Goal: Transaction & Acquisition: Purchase product/service

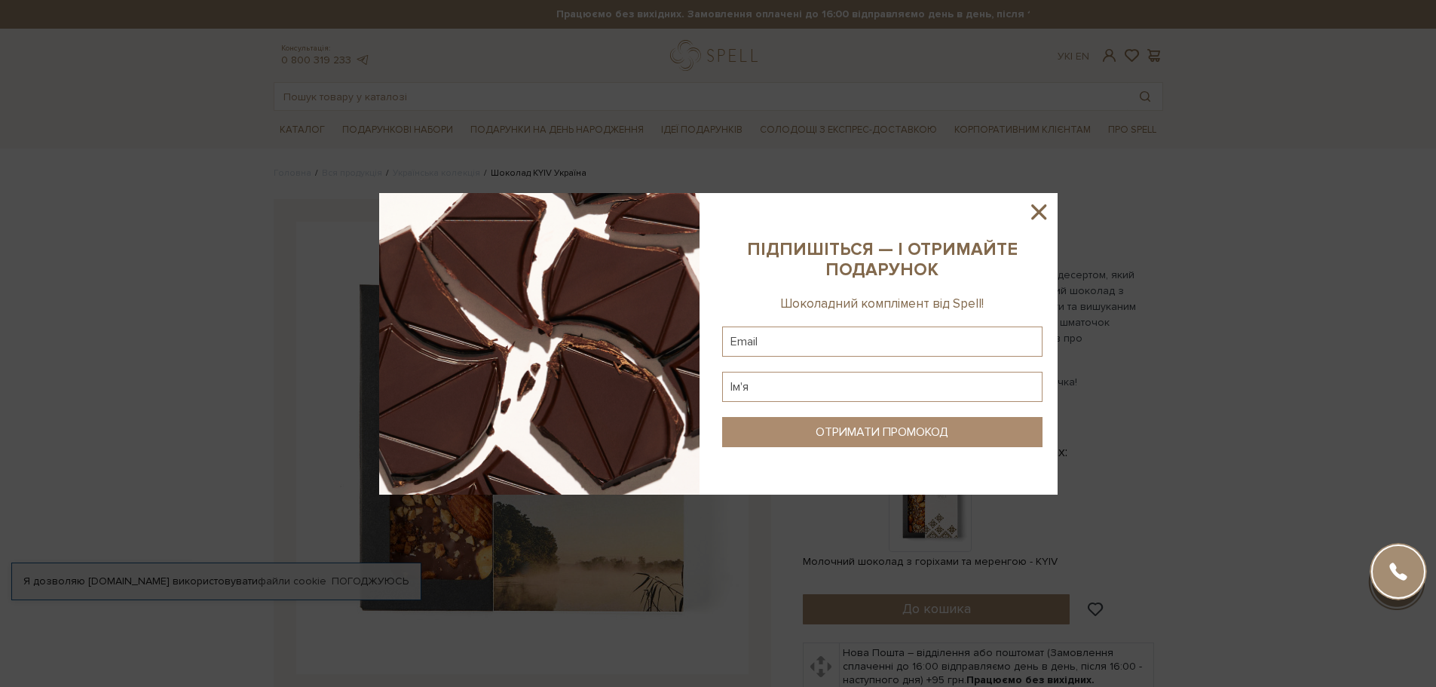
click at [1040, 212] on icon at bounding box center [1039, 212] width 26 height 26
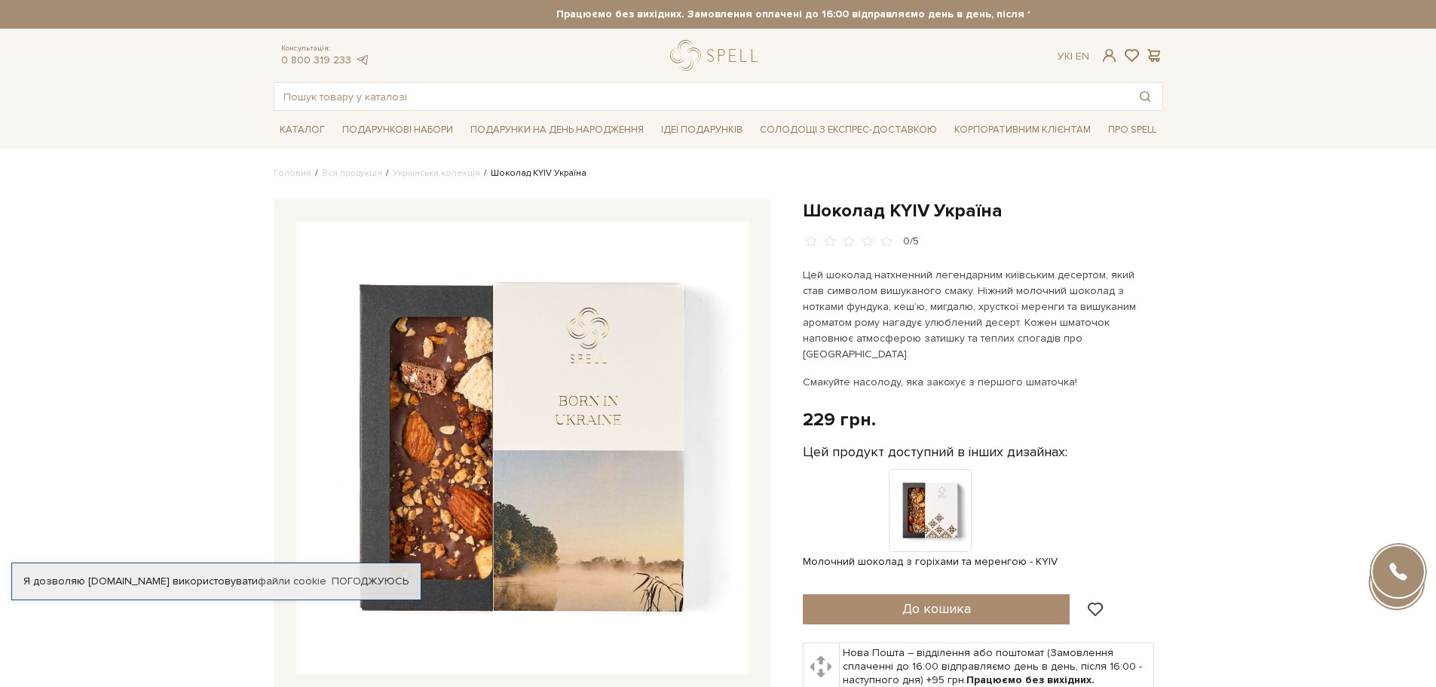
click at [270, 617] on div "Шоколад KYIV Україна 0/5" at bounding box center [529, 533] width 529 height 668
click at [364, 574] on link "Погоджуюсь" at bounding box center [370, 581] width 77 height 14
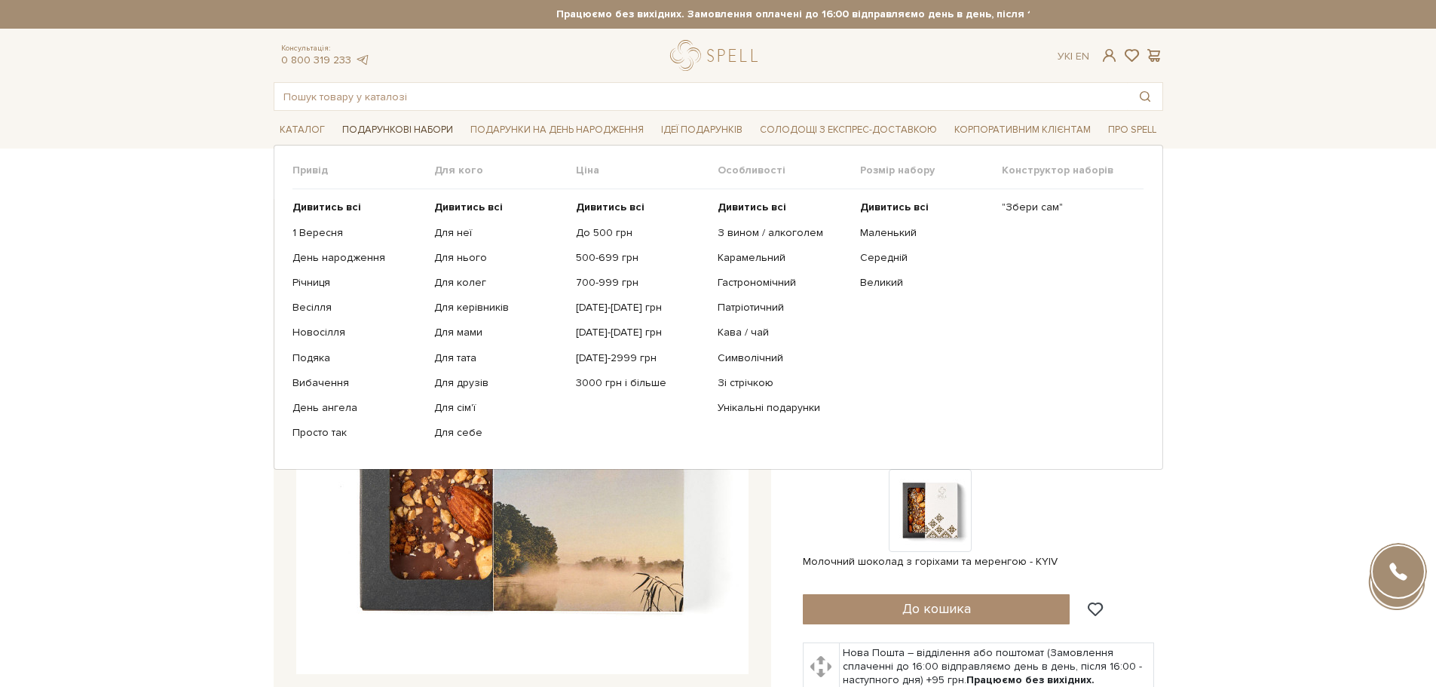
click at [389, 132] on span "Подарункові набори" at bounding box center [397, 129] width 123 height 23
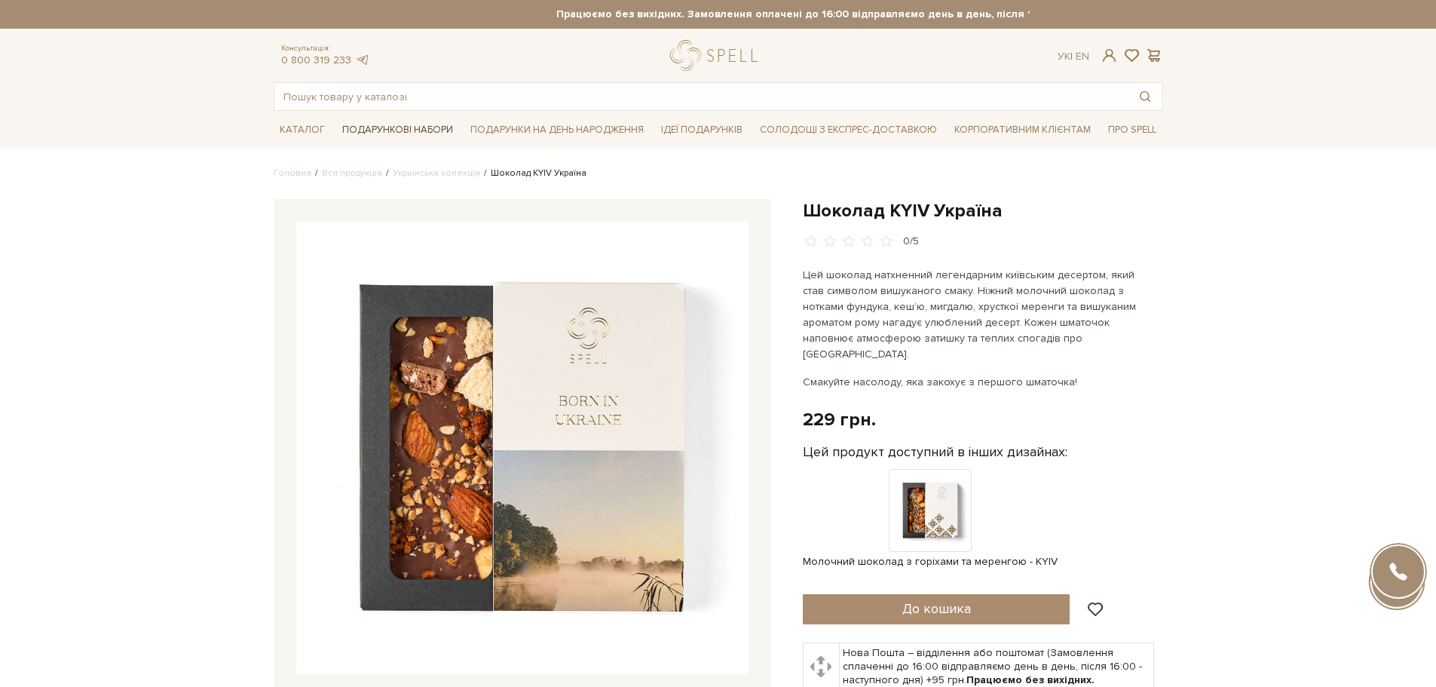
click at [387, 128] on span "Подарункові набори" at bounding box center [397, 129] width 123 height 23
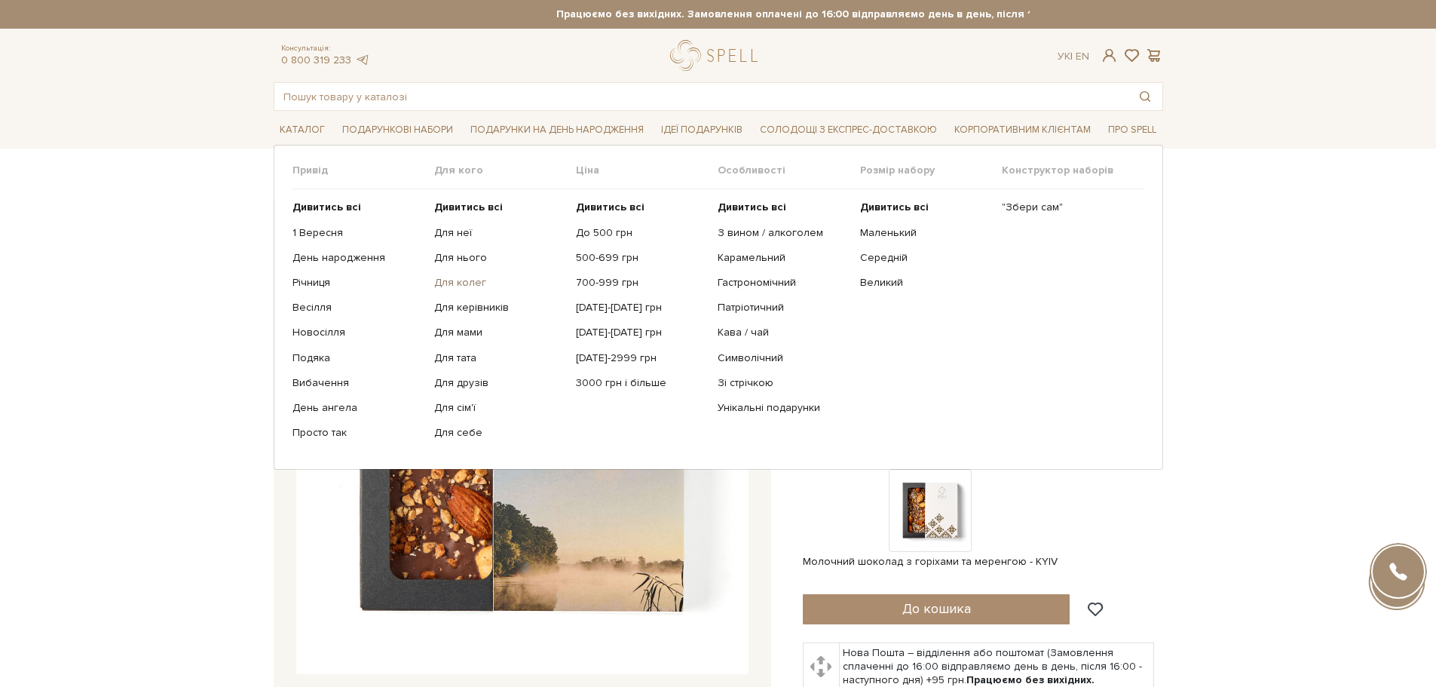
click at [453, 280] on link "Для колег" at bounding box center [499, 283] width 130 height 14
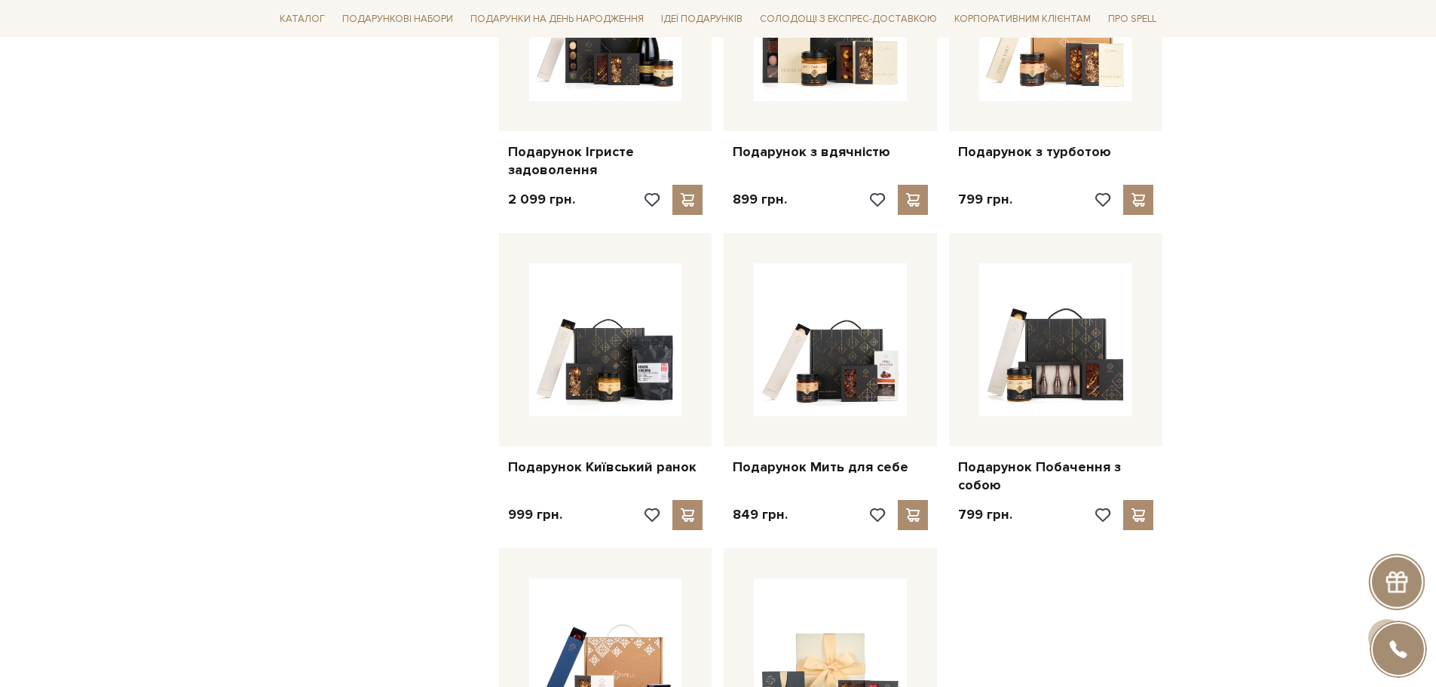
scroll to position [1206, 0]
